Goal: Complete application form

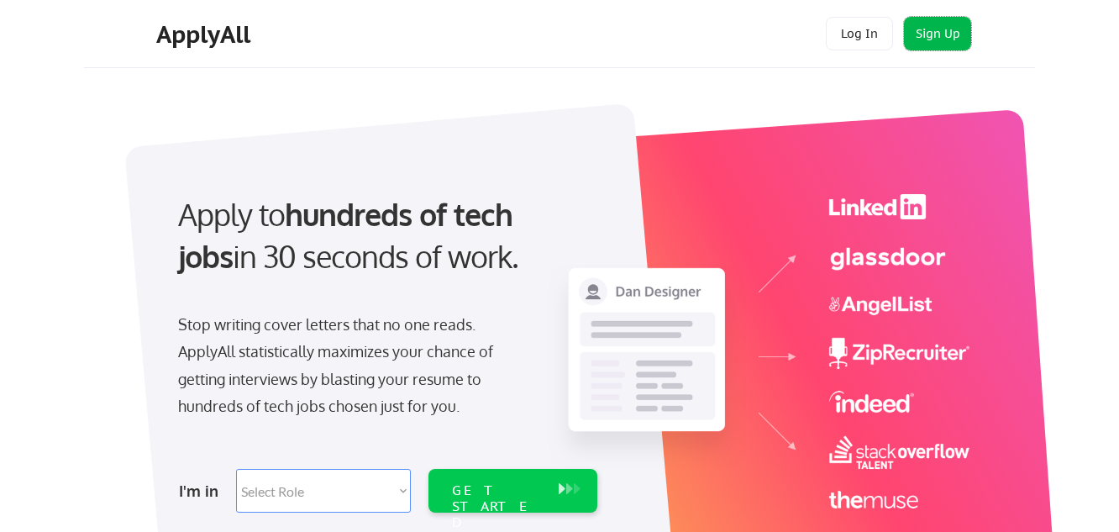
click at [963, 30] on button "Sign Up" at bounding box center [937, 34] width 67 height 34
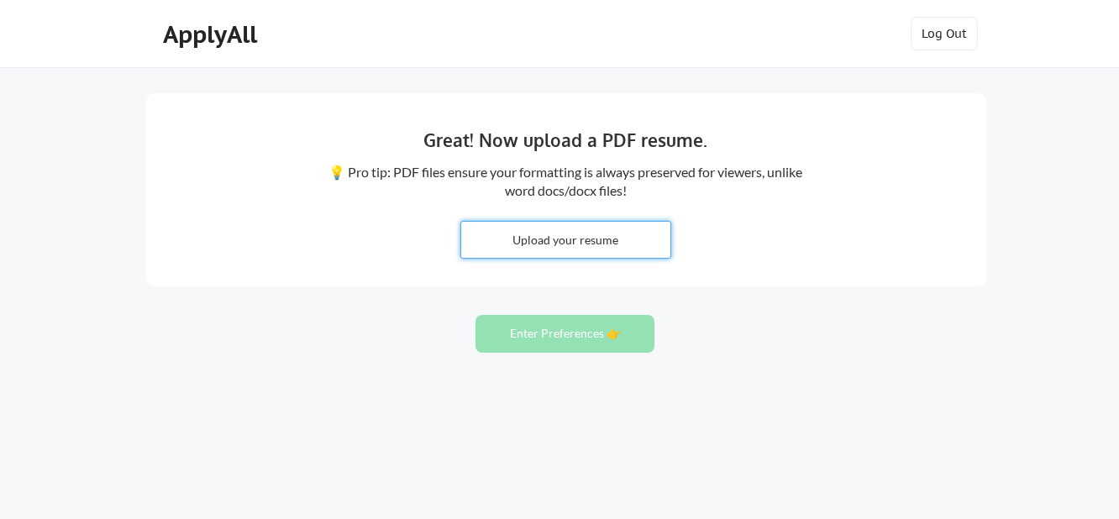
click at [587, 248] on input "file" at bounding box center [565, 240] width 209 height 36
type input "C:\fakepath\MDG Resume Marketing 2025.pdf"
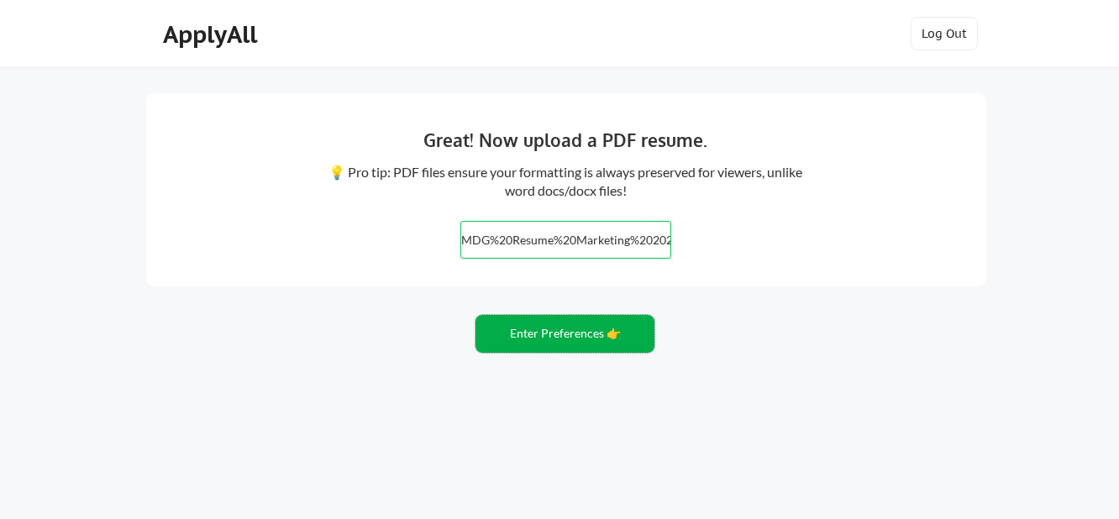
click at [553, 341] on button "Enter Preferences 👉" at bounding box center [565, 334] width 179 height 38
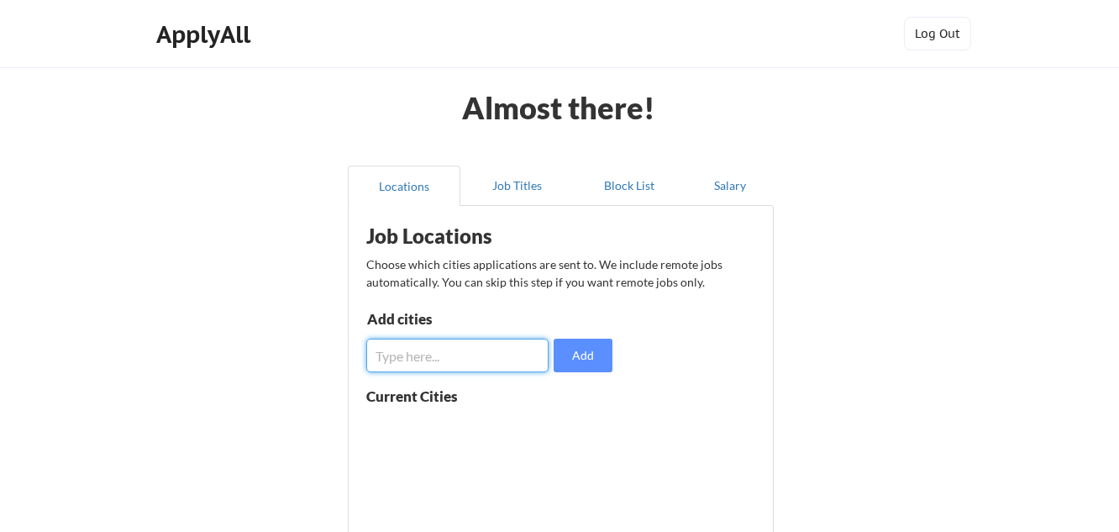
click at [413, 350] on input "input" at bounding box center [457, 356] width 182 height 34
type input "Atlanta, Ga"
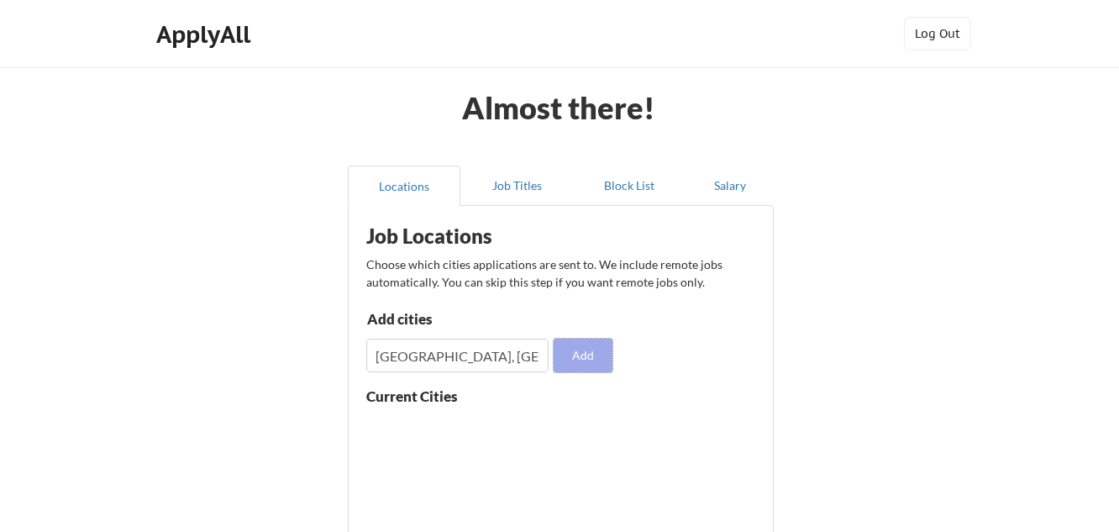
click at [593, 355] on button "Add" at bounding box center [583, 356] width 59 height 34
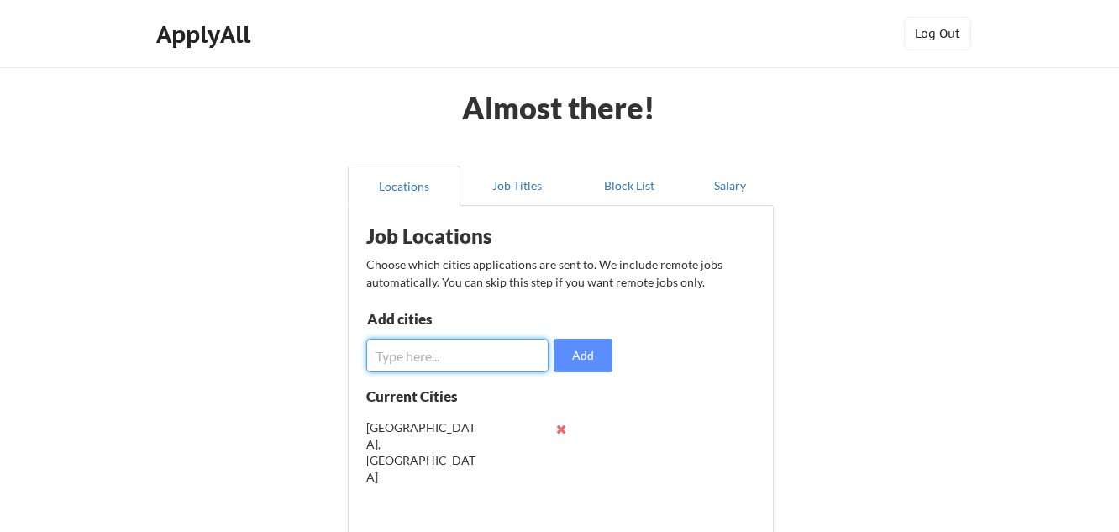
click at [444, 358] on input "input" at bounding box center [457, 356] width 182 height 34
type input "Charlotte, NC"
click at [386, 355] on input "input" at bounding box center [457, 356] width 182 height 34
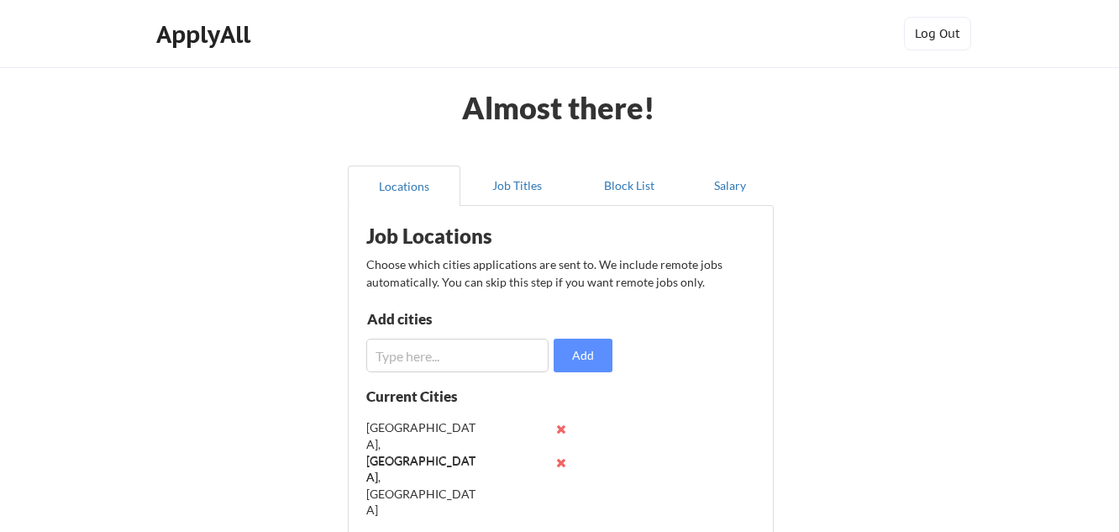
drag, startPoint x: 1107, startPoint y: 276, endPoint x: 1113, endPoint y: 377, distance: 101.9
click at [1113, 372] on div "Almost there! Locations Job Titles Block List Salary Job Locations Choose which…" at bounding box center [559, 412] width 1119 height 824
click at [418, 357] on input "input" at bounding box center [457, 356] width 182 height 34
click at [413, 358] on input "input" at bounding box center [457, 356] width 182 height 34
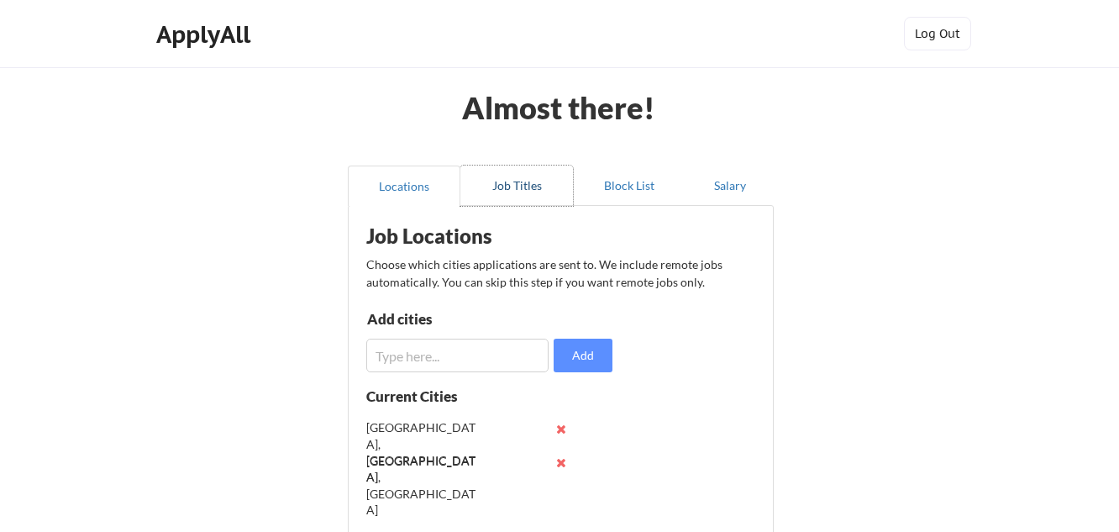
click at [520, 197] on button "Job Titles" at bounding box center [517, 186] width 113 height 40
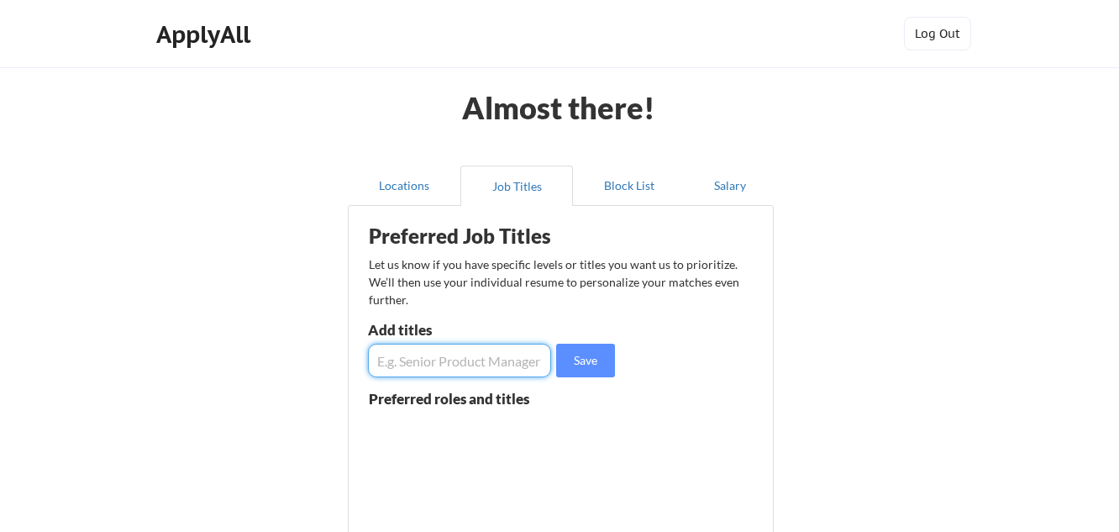
click at [458, 371] on input "input" at bounding box center [459, 361] width 183 height 34
type input "Marketing"
click at [416, 367] on input "input" at bounding box center [459, 361] width 183 height 34
type input "Community Engagement"
click at [403, 360] on input "input" at bounding box center [459, 361] width 183 height 34
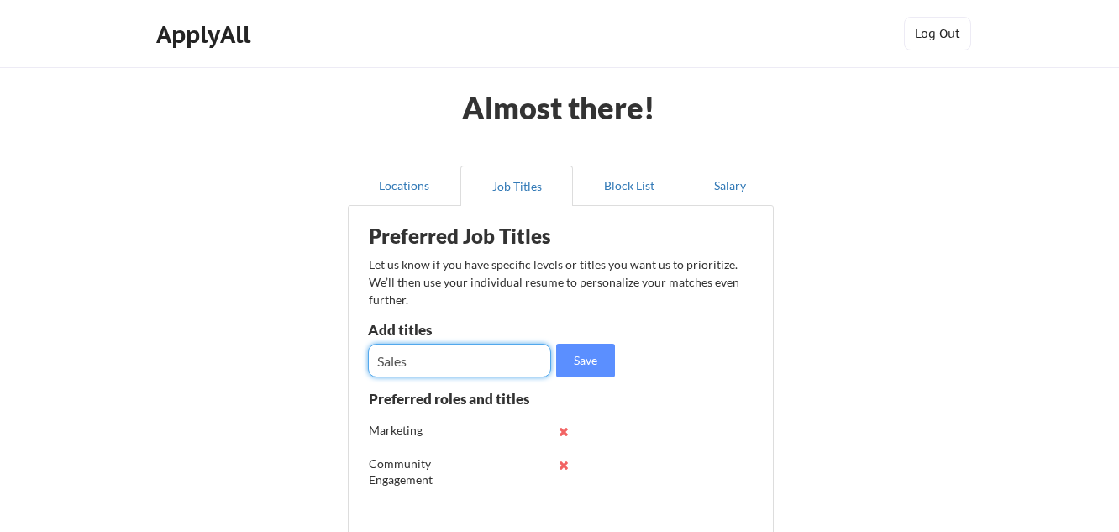
type input "Sales"
click at [404, 361] on input "input" at bounding box center [459, 361] width 183 height 34
click at [876, 242] on div "Almost there! Locations Job Titles Block List Salary Preferred Job Titles Let u…" at bounding box center [559, 426] width 1119 height 853
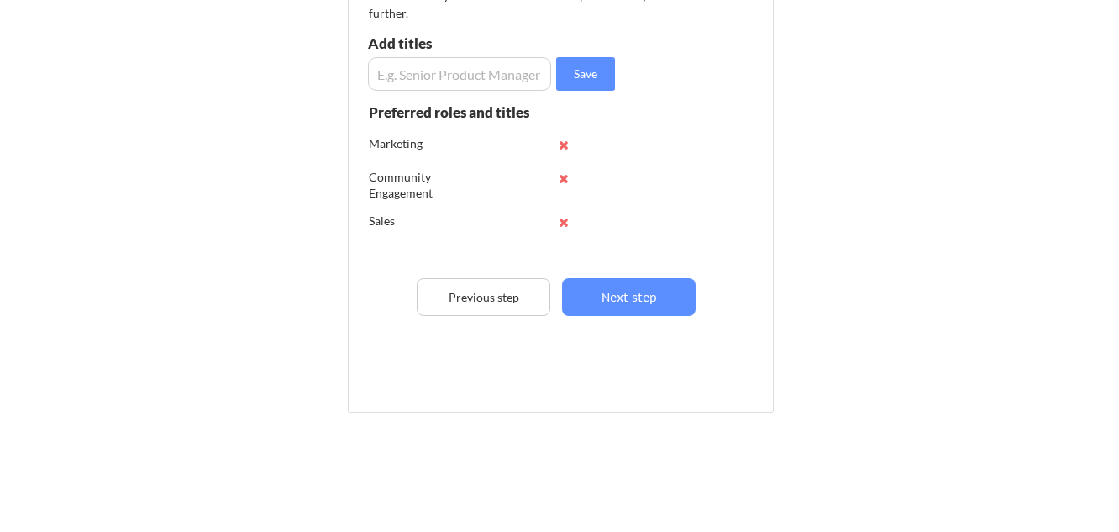
scroll to position [321, 0]
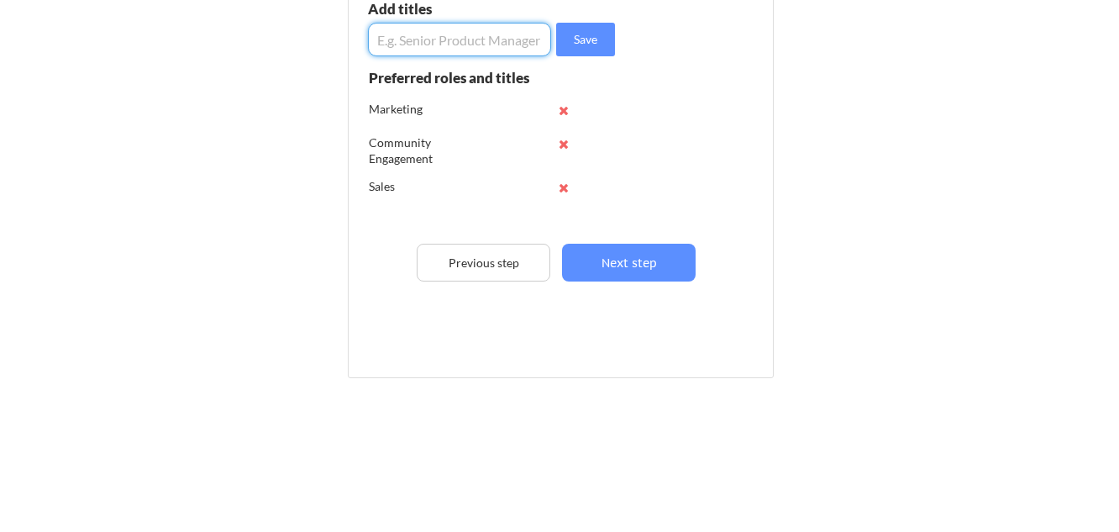
click at [450, 41] on input "input" at bounding box center [459, 40] width 183 height 34
type input "W"
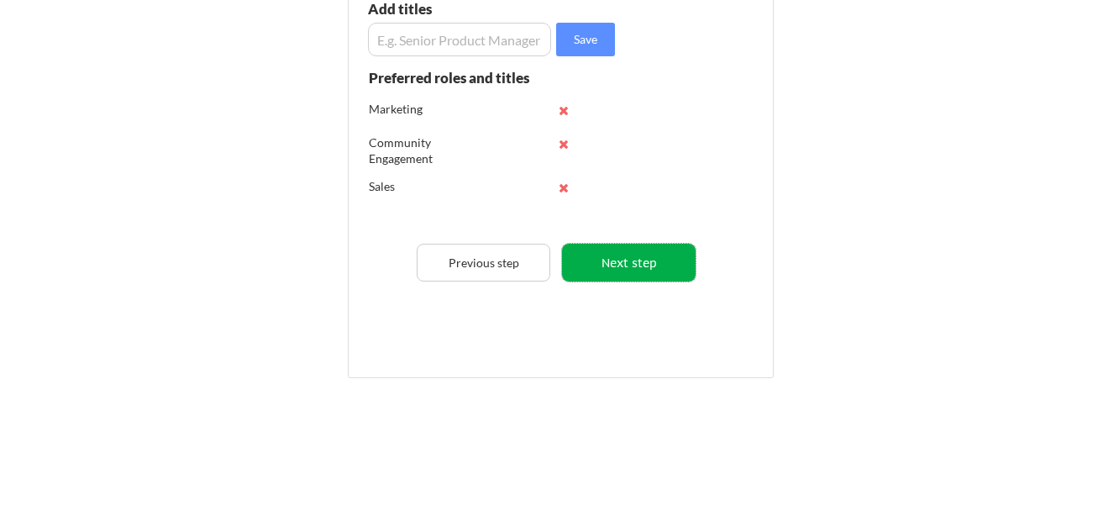
click at [606, 258] on button "Next step" at bounding box center [629, 263] width 134 height 38
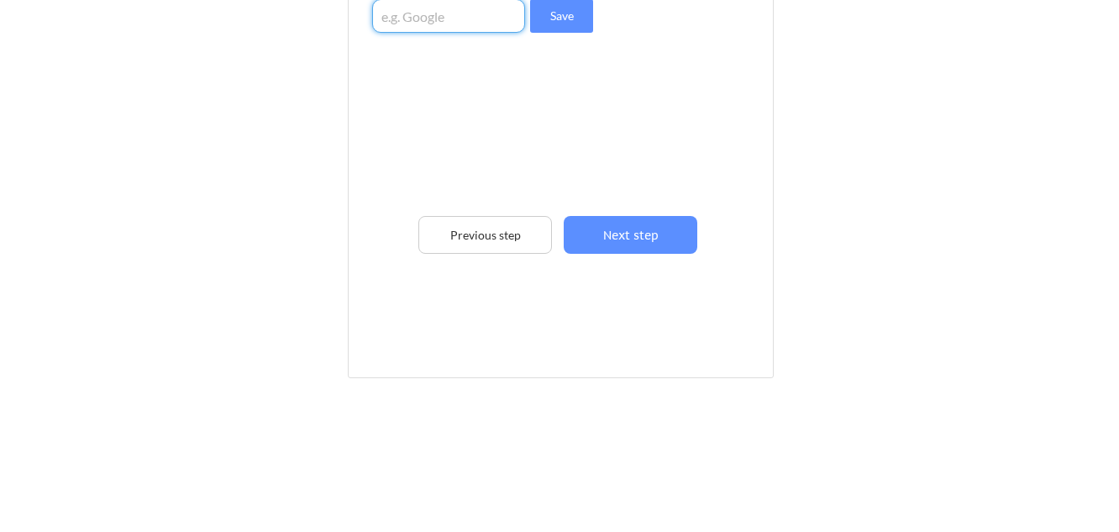
click at [425, 13] on input "input" at bounding box center [448, 16] width 153 height 34
drag, startPoint x: 1108, startPoint y: 43, endPoint x: 1099, endPoint y: 9, distance: 34.6
click at [1099, 9] on div "Almost there! Locations Job Titles Block List Salary Employer Block List We nev…" at bounding box center [559, 105] width 1119 height 853
click at [638, 125] on div "Employer Block List We never send your resume to current or past employers. Add…" at bounding box center [561, 106] width 408 height 434
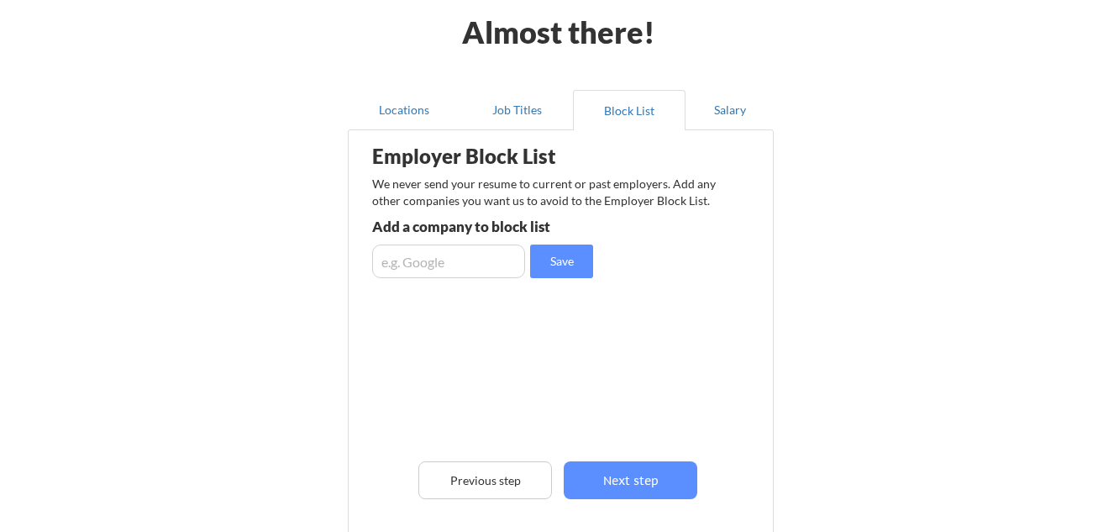
scroll to position [52, 0]
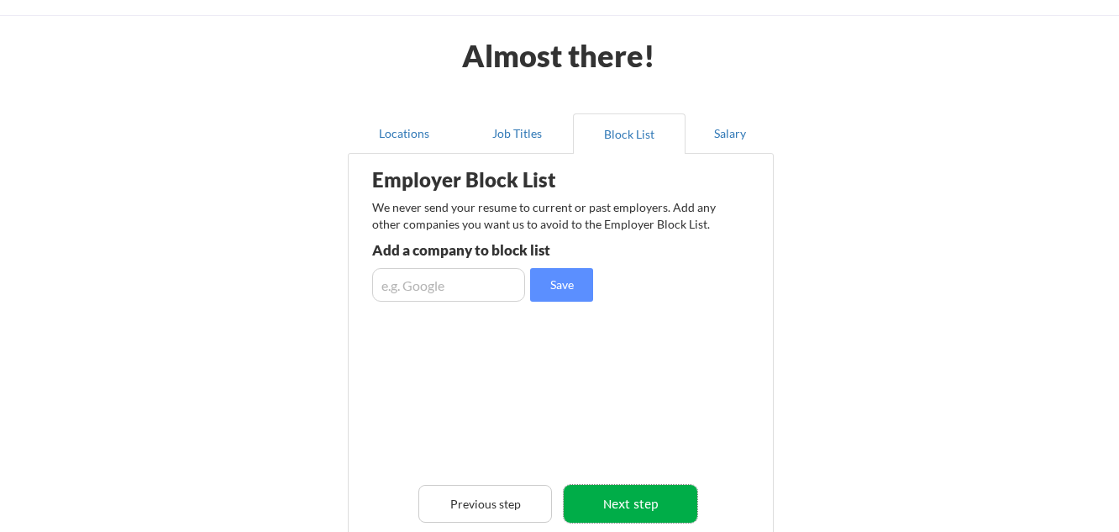
click at [622, 500] on button "Next step" at bounding box center [631, 504] width 134 height 38
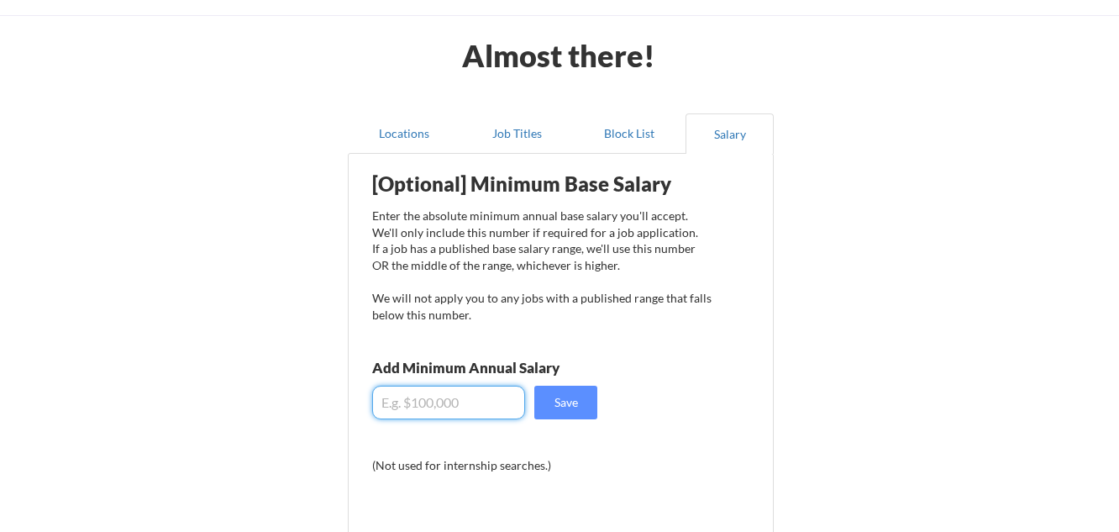
click at [408, 404] on input "input" at bounding box center [448, 403] width 153 height 34
type input "$110,000"
click at [572, 401] on button "Save" at bounding box center [565, 403] width 63 height 34
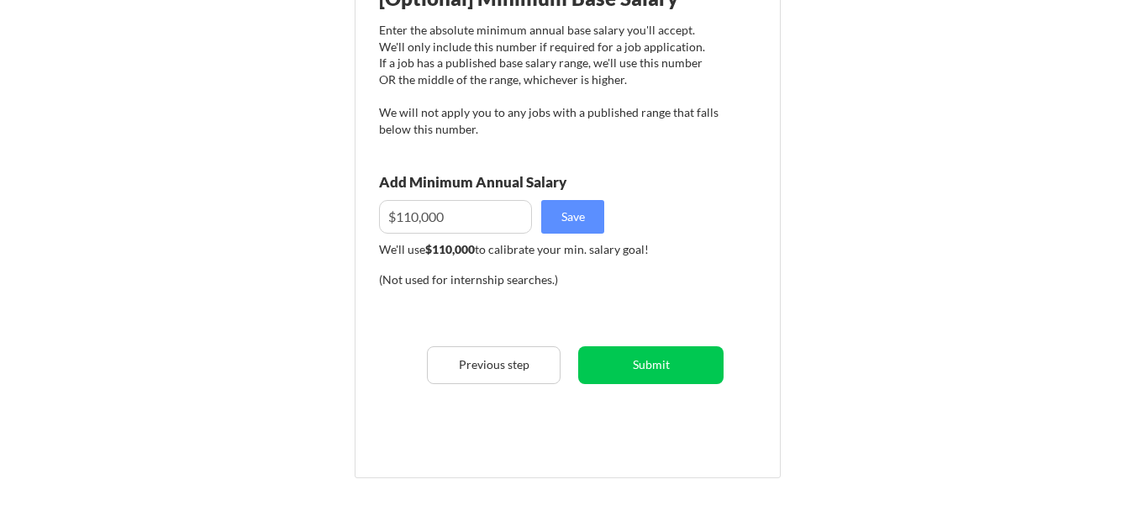
scroll to position [287, 0]
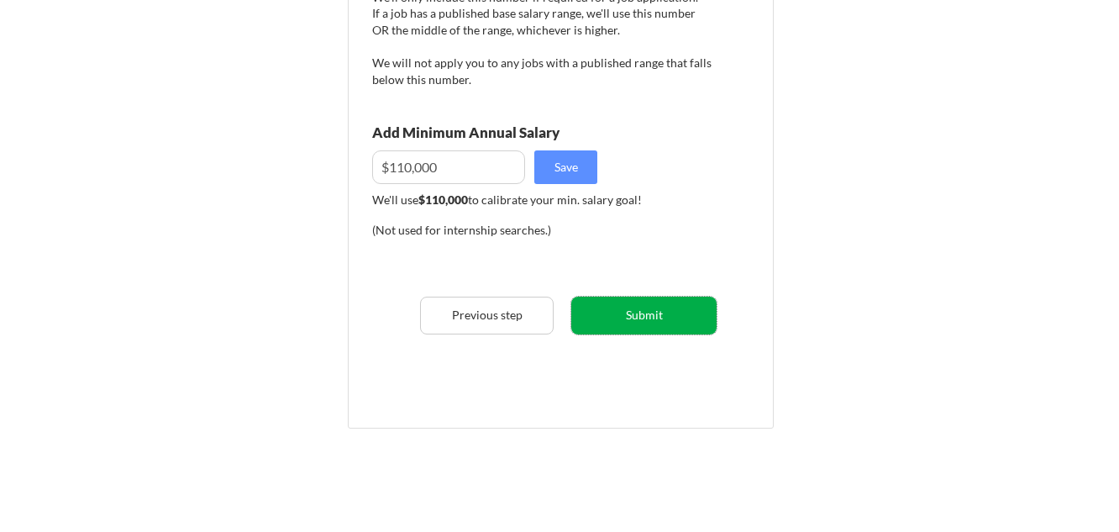
click at [655, 319] on button "Submit" at bounding box center [643, 316] width 145 height 38
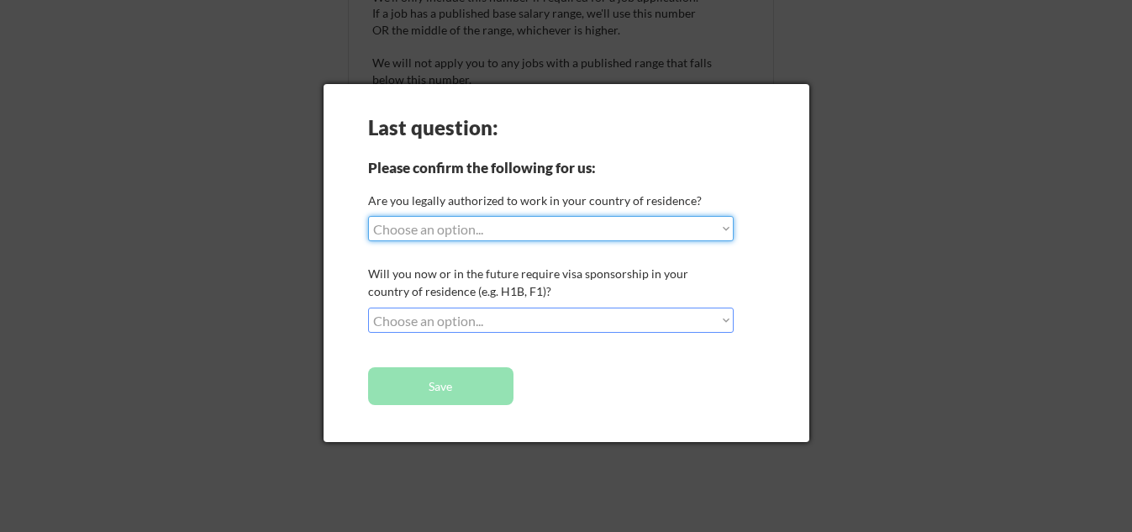
click at [598, 238] on select "Choose an option... Yes, I am a US Citizen Yes, I am a Canadian Citizen Yes, I …" at bounding box center [551, 228] width 366 height 25
select select ""yes__i_am_a_us_citizen""
click at [368, 216] on select "Choose an option... Yes, I am a US Citizen Yes, I am a Canadian Citizen Yes, I …" at bounding box center [551, 228] width 366 height 25
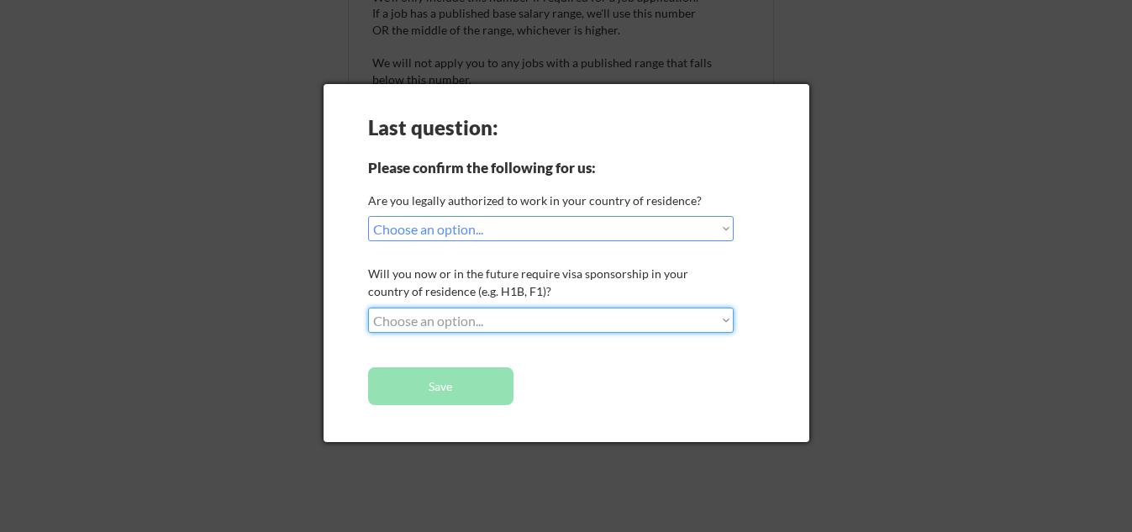
click at [454, 323] on select "Choose an option... No, I will not need sponsorship Yes, I will need sponsorship" at bounding box center [551, 320] width 366 height 25
select select ""no__i_will_not_need_sponsorship""
click at [368, 308] on select "Choose an option... No, I will not need sponsorship Yes, I will need sponsorship" at bounding box center [551, 320] width 366 height 25
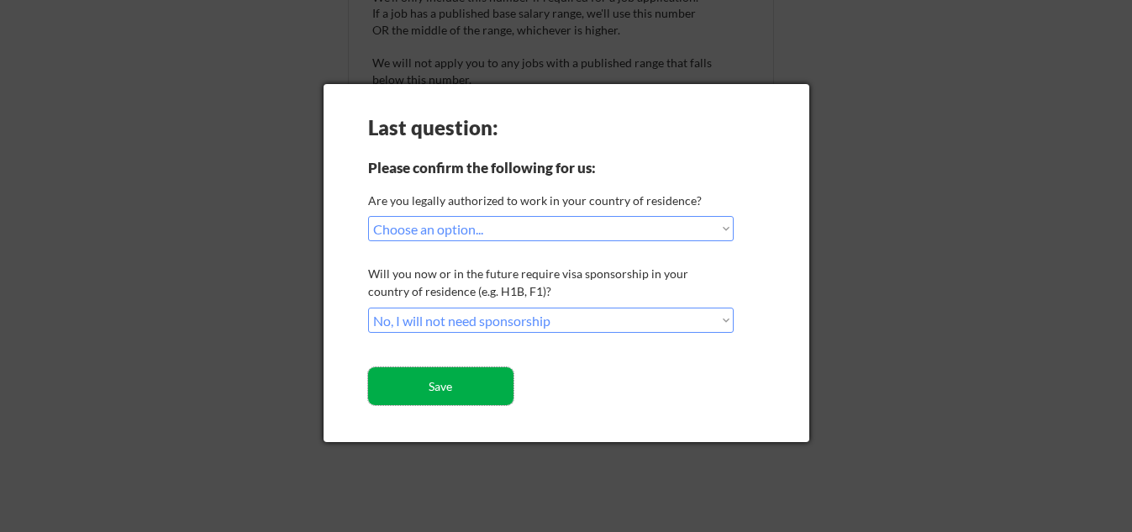
click at [441, 382] on button "Save" at bounding box center [440, 386] width 145 height 38
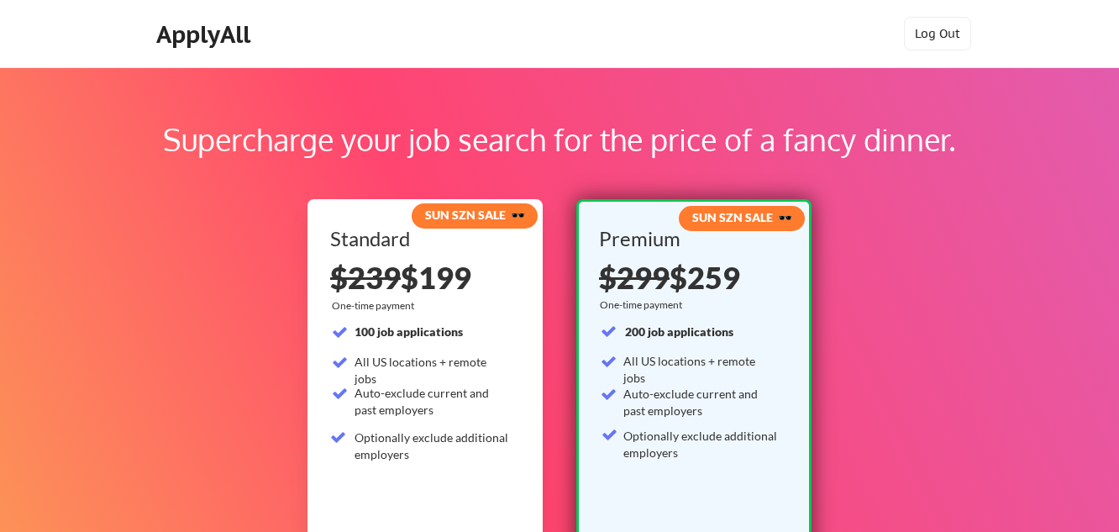
click at [1103, 107] on div "Supercharge your job search for the price of a fancy dinner. SUN SZN SALE 🕶️ St…" at bounding box center [559, 526] width 1119 height 919
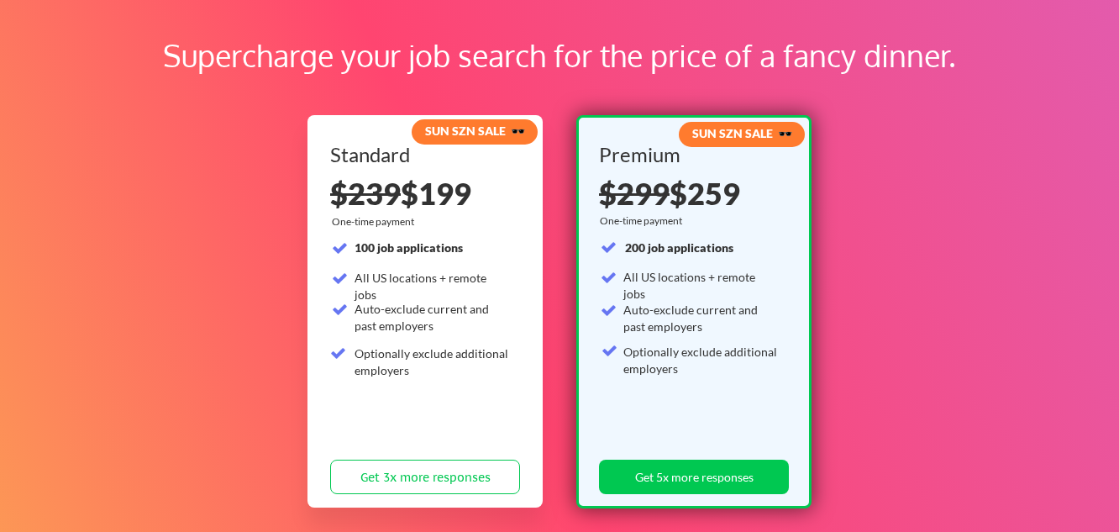
scroll to position [50, 0]
